Goal: Find specific page/section: Find specific page/section

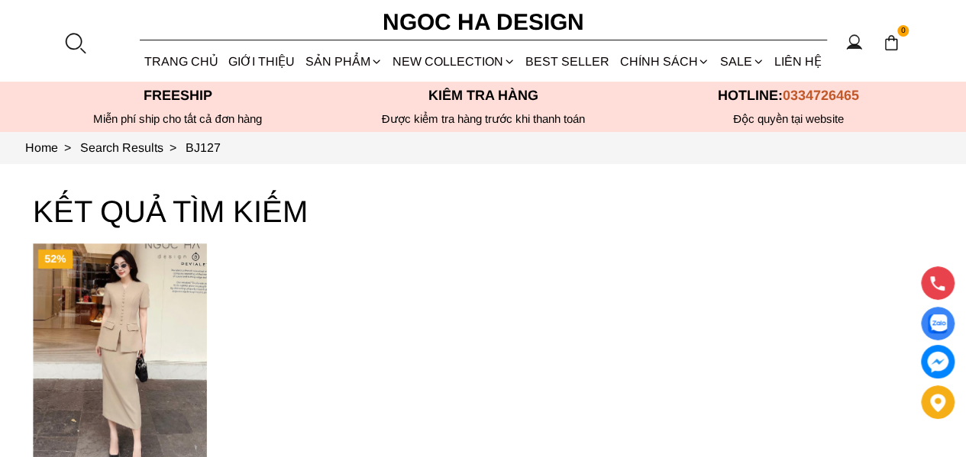
click at [0, 0] on link "Vest" at bounding box center [0, 0] width 0 height 0
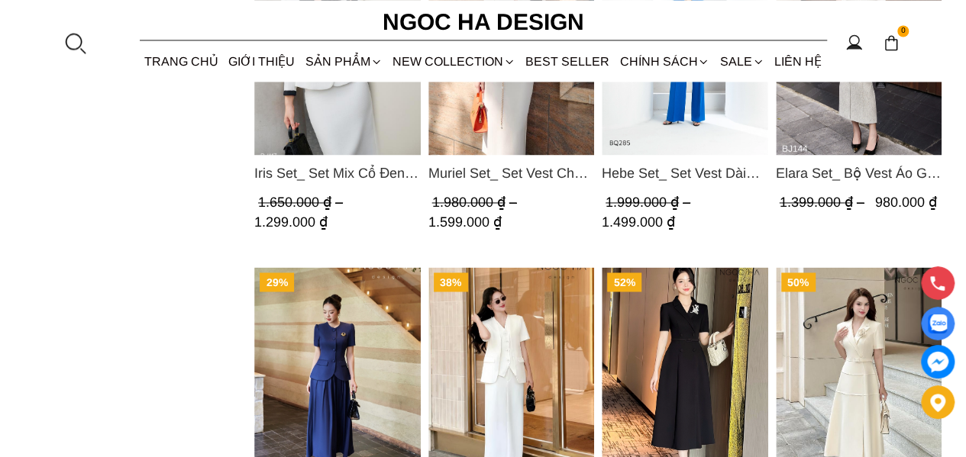
scroll to position [942, 0]
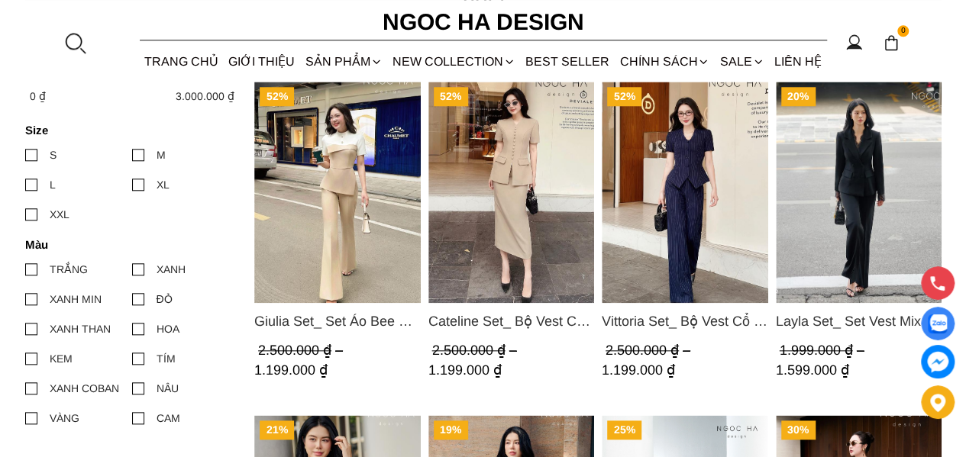
scroll to position [713, 0]
